Goal: Navigation & Orientation: Find specific page/section

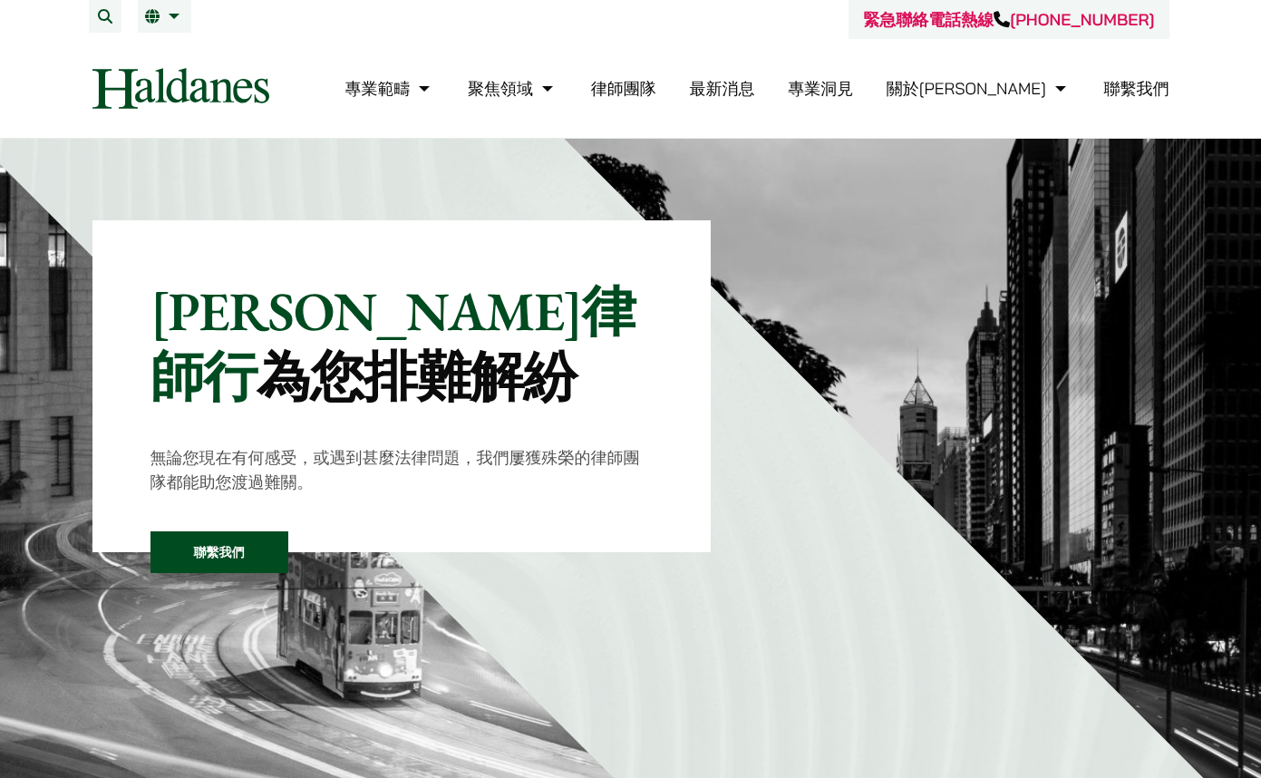
click at [656, 86] on link "律師團隊" at bounding box center [623, 88] width 65 height 21
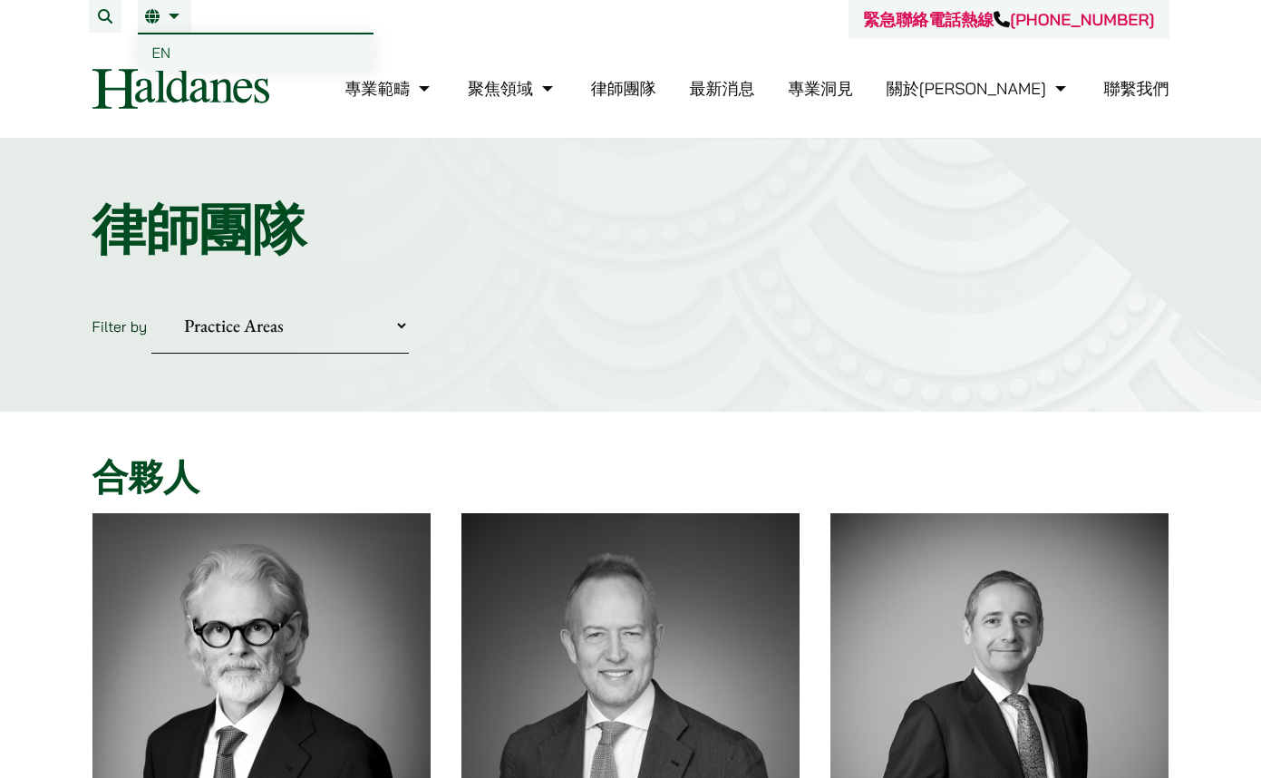
click at [169, 21] on link "繁" at bounding box center [164, 16] width 39 height 15
drag, startPoint x: 0, startPoint y: 0, endPoint x: 179, endPoint y: 46, distance: 184.5
click at [179, 46] on link "EN" at bounding box center [256, 52] width 236 height 36
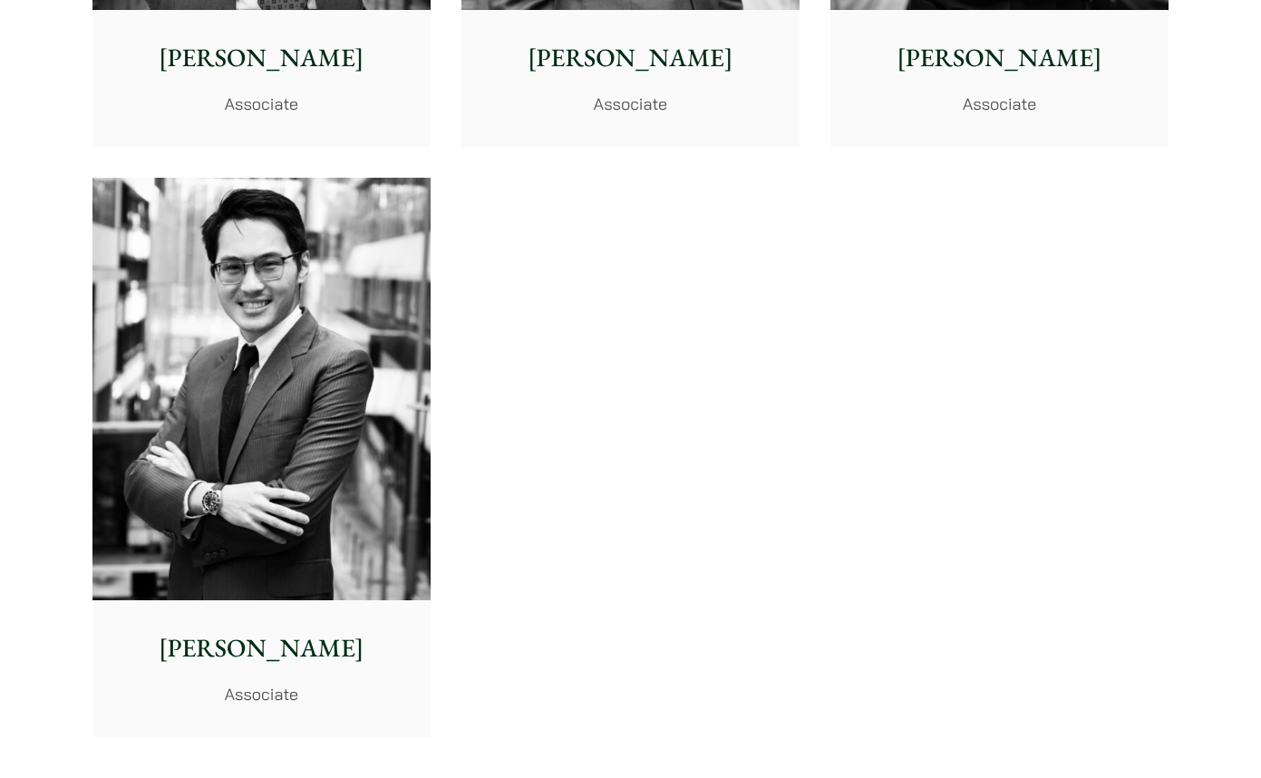
scroll to position [7679, 0]
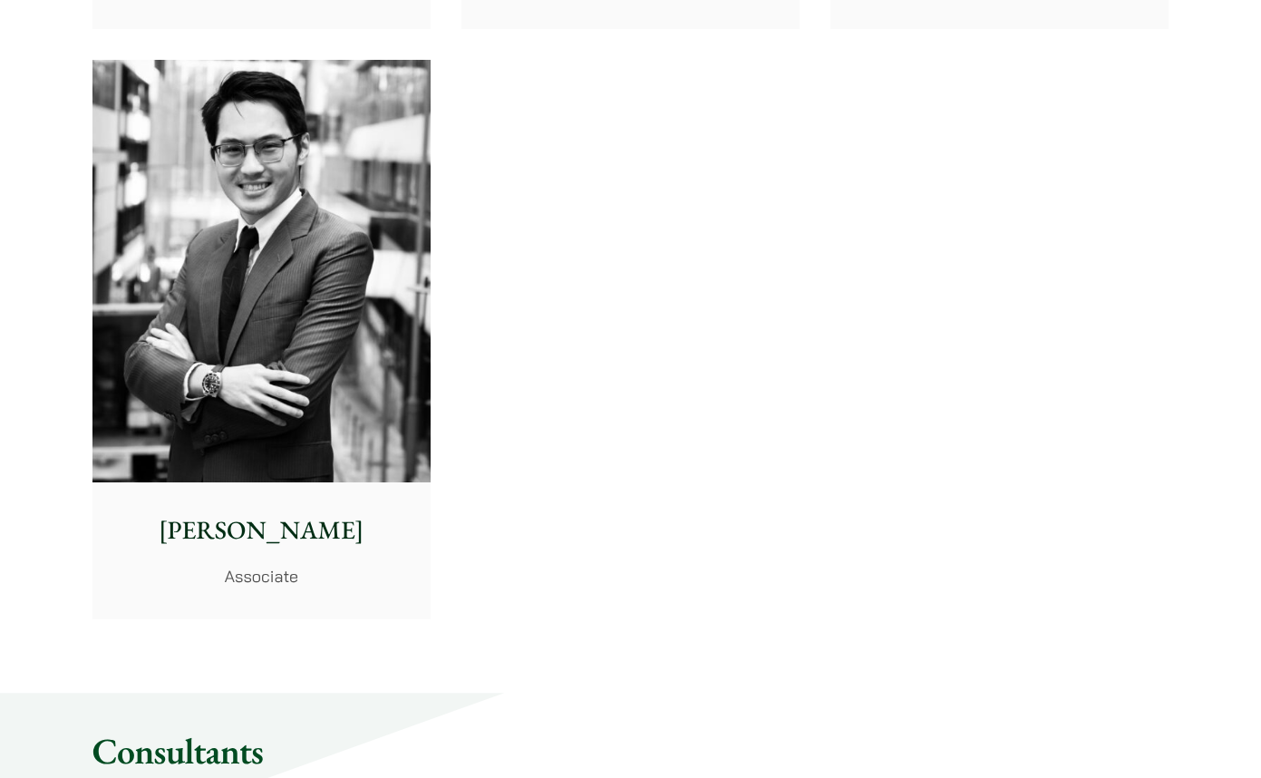
click at [333, 346] on img at bounding box center [261, 271] width 338 height 423
